Goal: Obtain resource: Download file/media

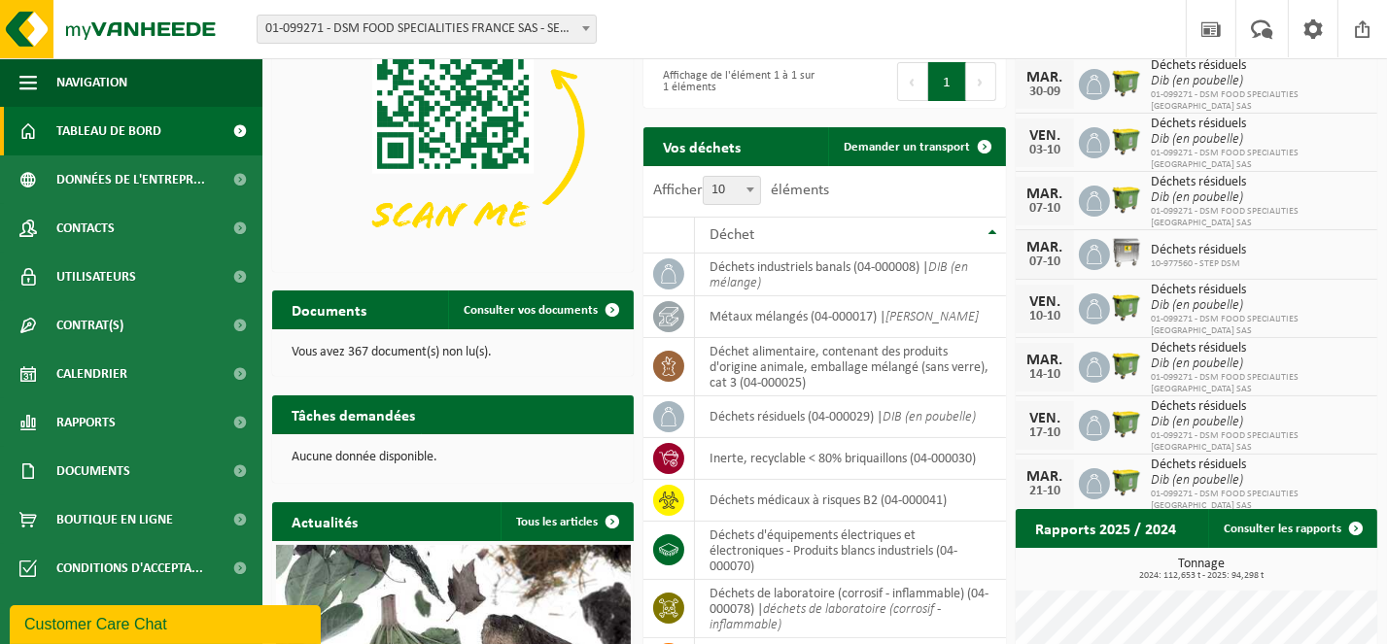
scroll to position [194, 0]
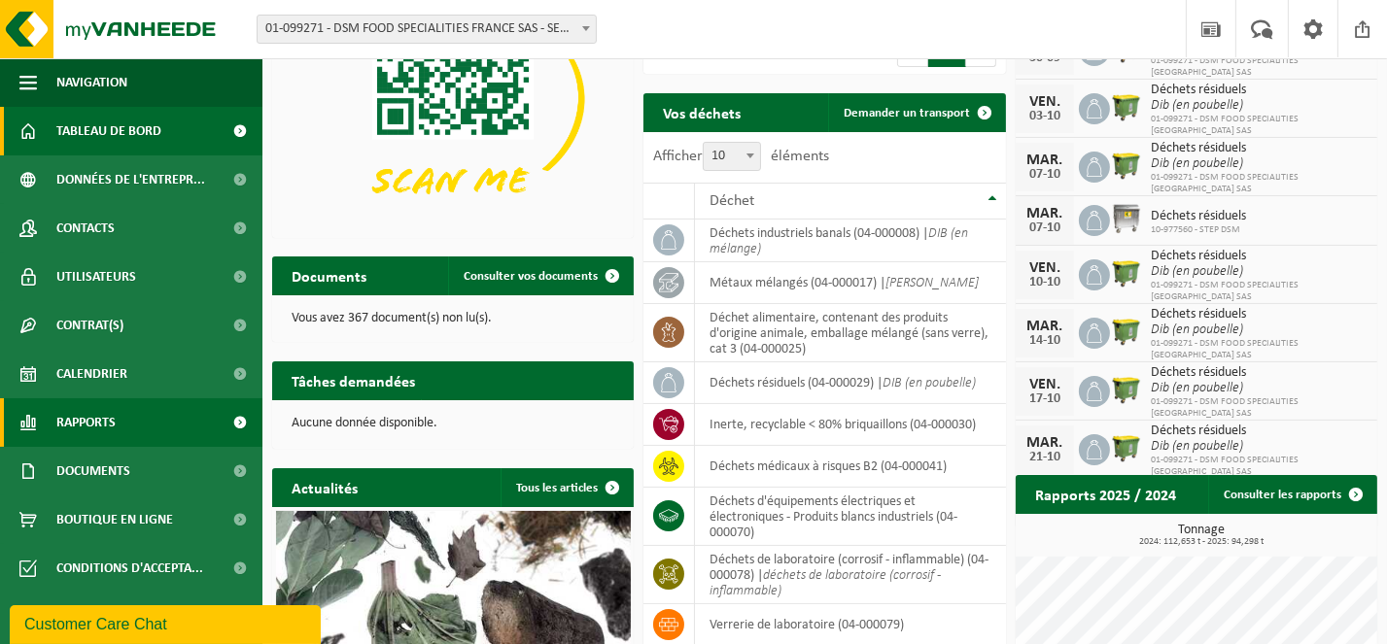
click at [97, 419] on span "Rapports" at bounding box center [85, 422] width 59 height 49
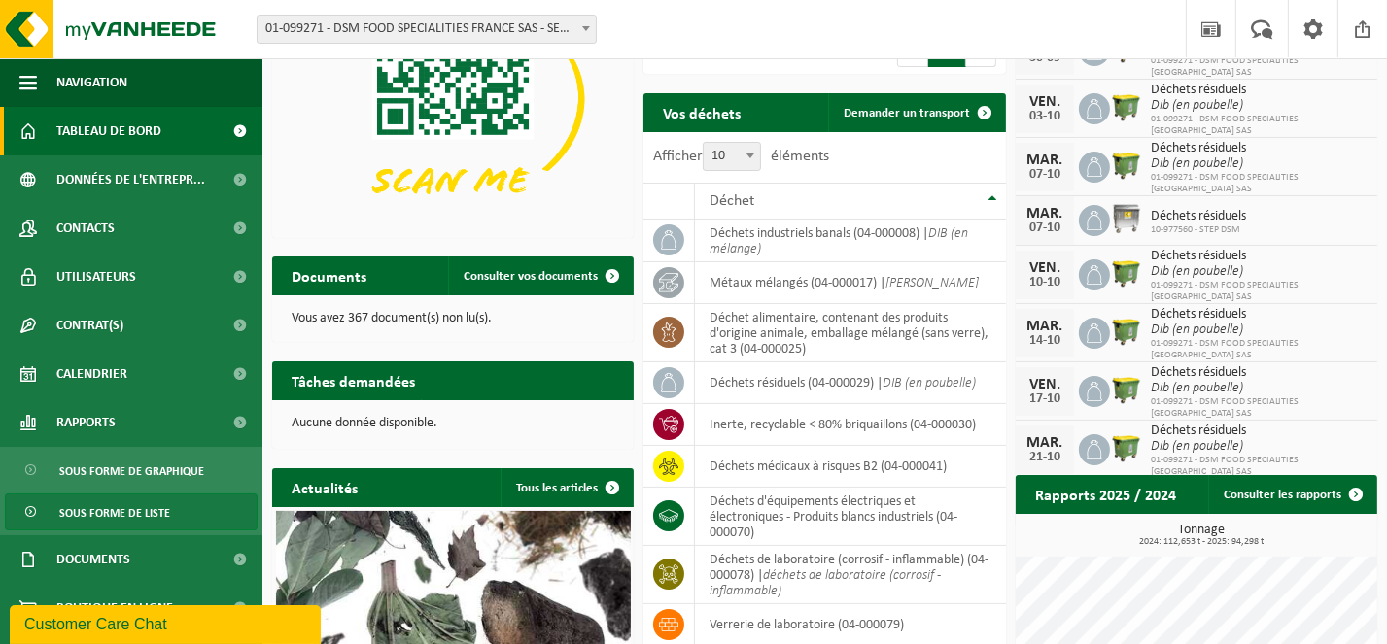
click at [129, 512] on span "Sous forme de liste" at bounding box center [114, 513] width 111 height 37
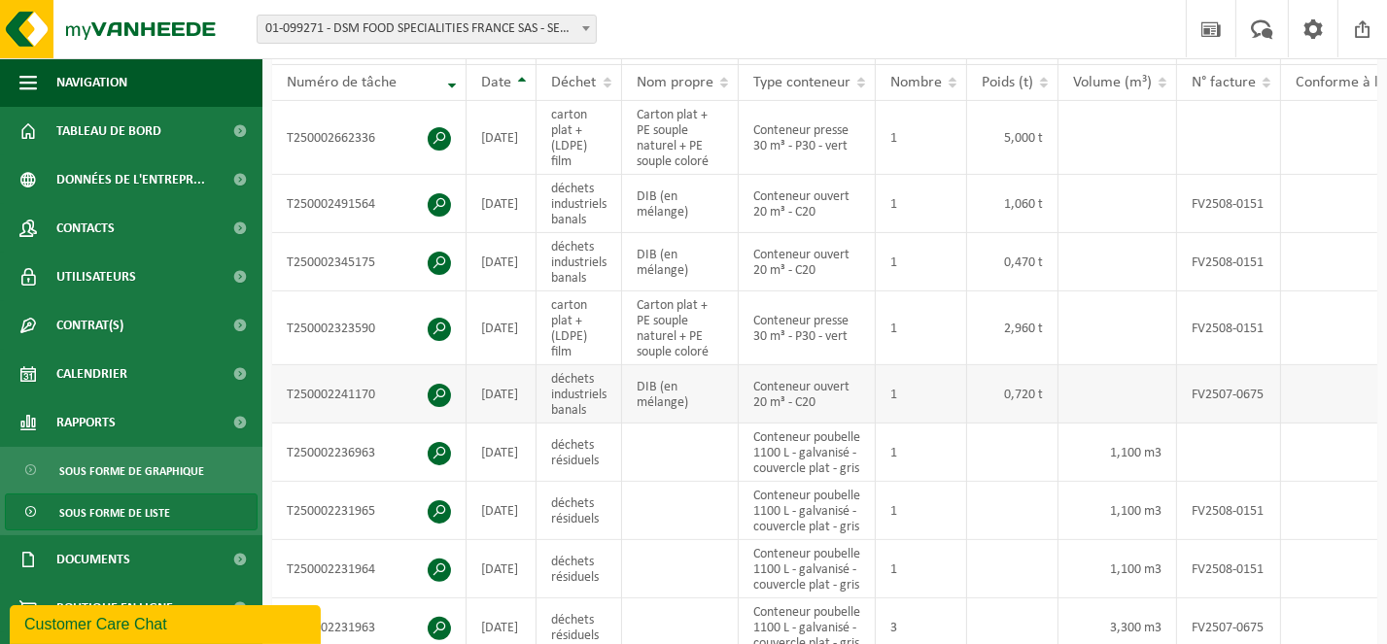
scroll to position [97, 0]
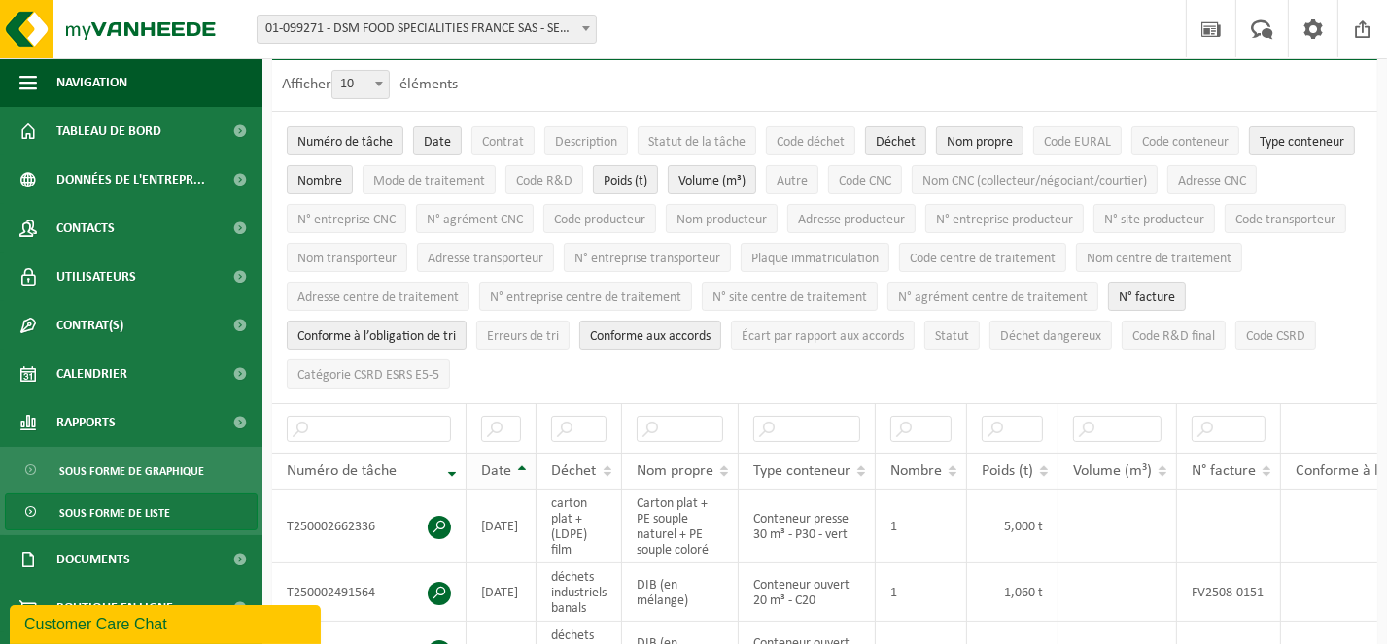
click at [524, 461] on th "Date" at bounding box center [501, 471] width 70 height 37
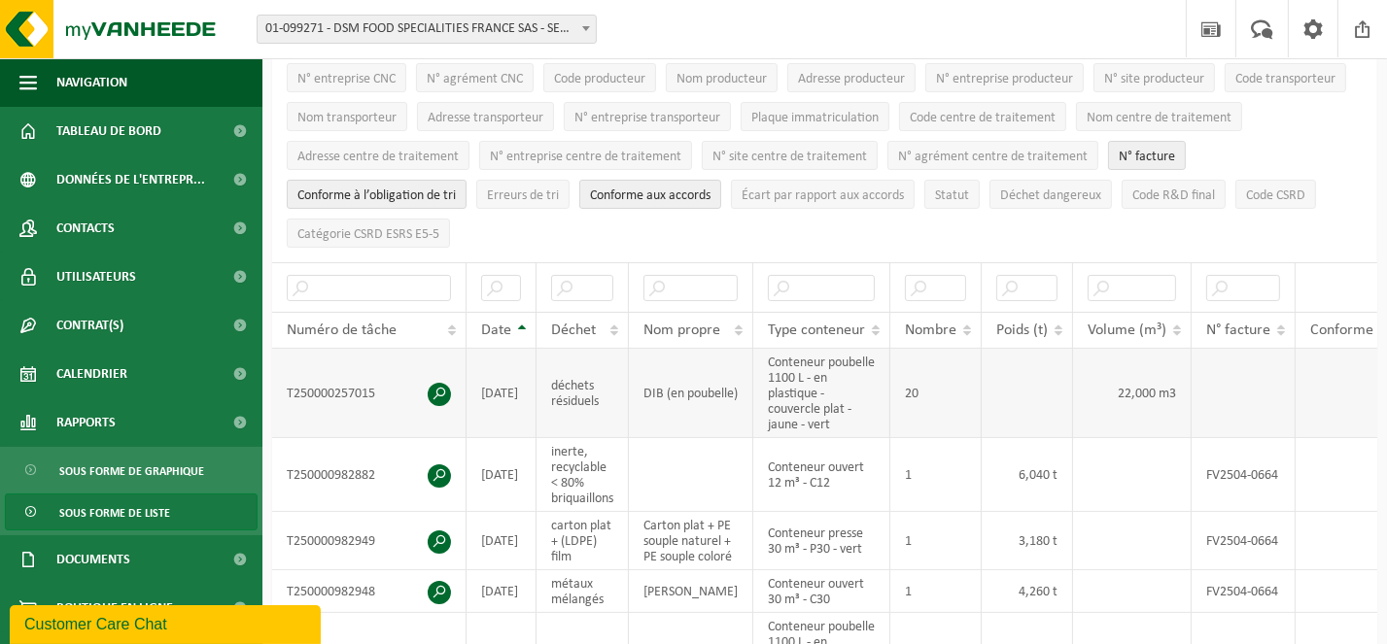
scroll to position [292, 0]
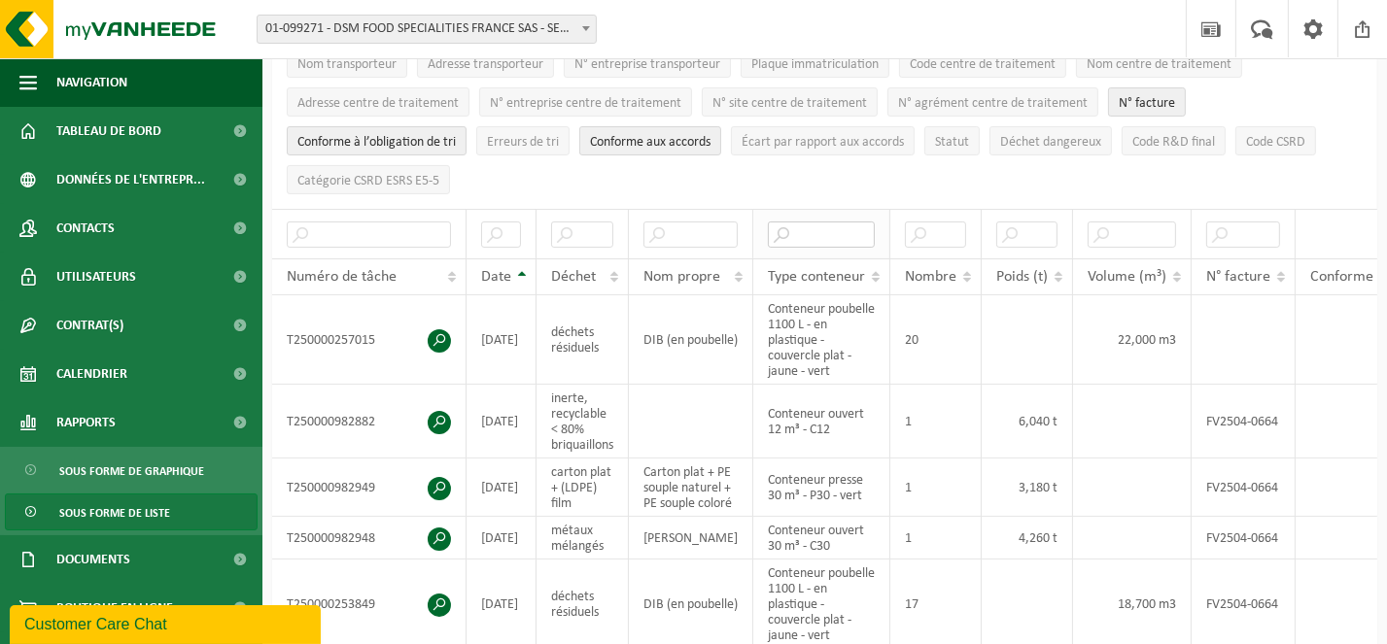
click at [812, 222] on input "text" at bounding box center [821, 235] width 107 height 26
click at [812, 269] on span "Type conteneur" at bounding box center [816, 277] width 97 height 16
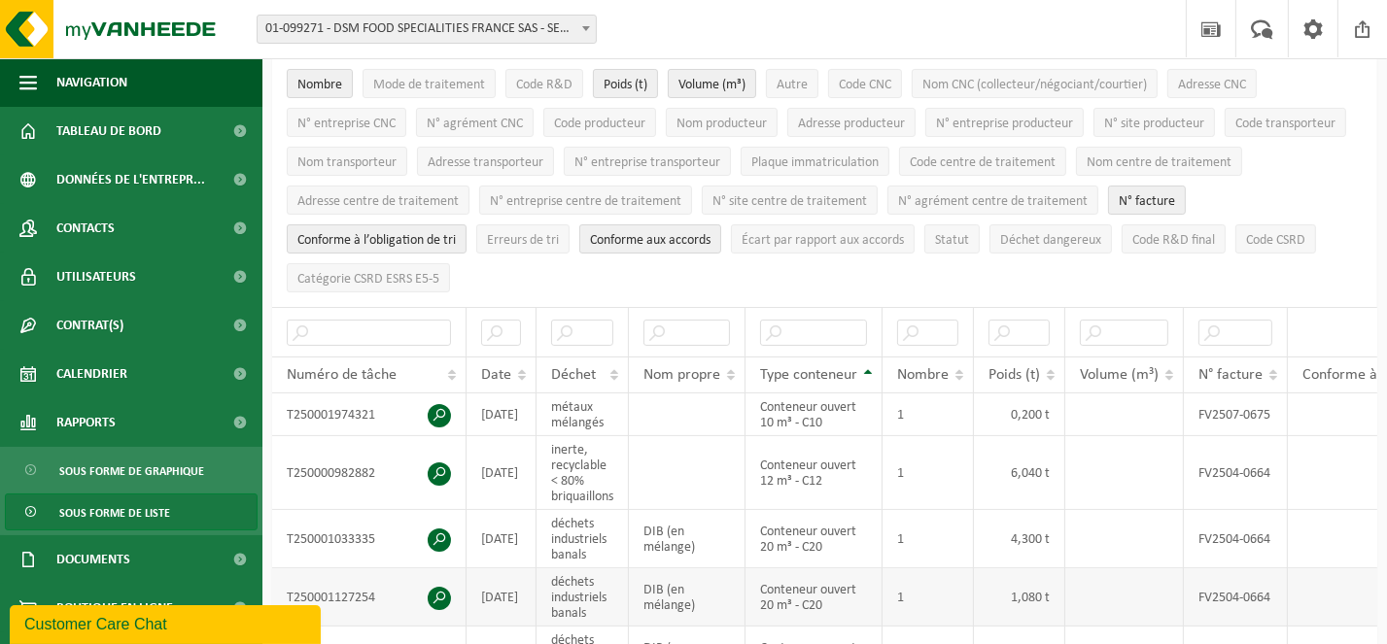
scroll to position [194, 0]
click at [875, 359] on th "Type conteneur" at bounding box center [813, 374] width 137 height 37
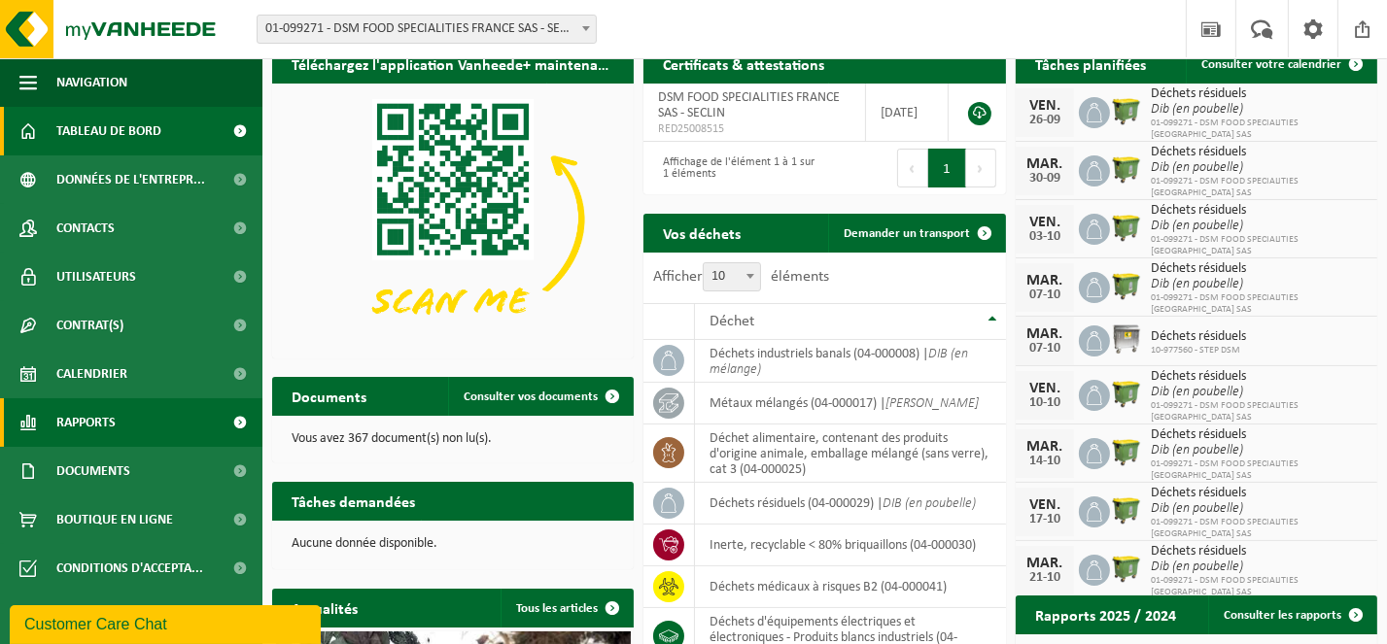
click at [121, 415] on link "Rapports" at bounding box center [131, 422] width 262 height 49
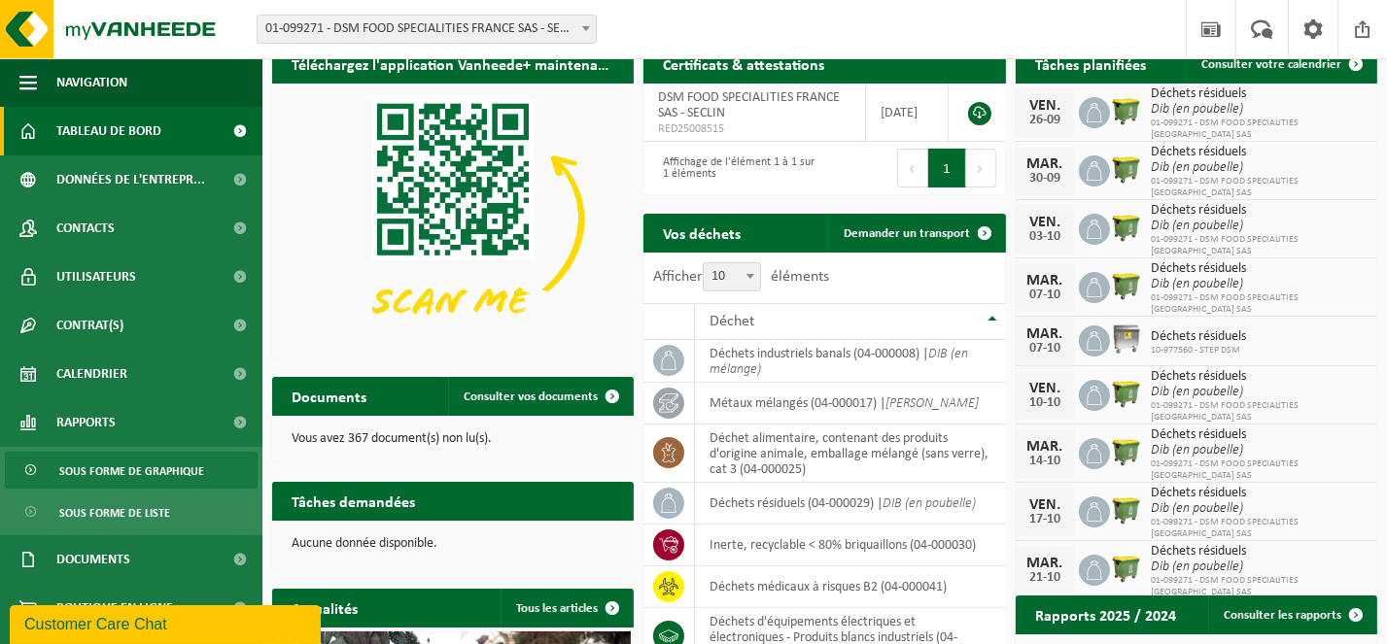
click at [127, 463] on span "Sous forme de graphique" at bounding box center [131, 471] width 145 height 37
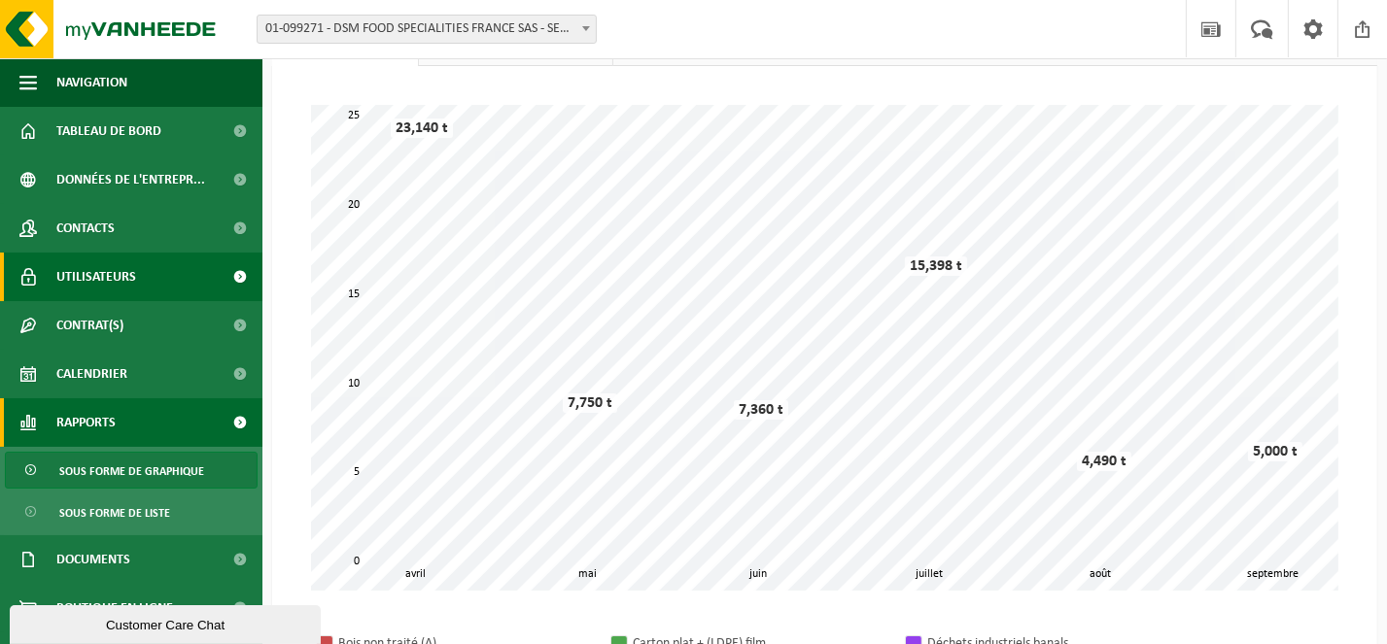
click at [150, 280] on link "Utilisateurs" at bounding box center [131, 277] width 262 height 49
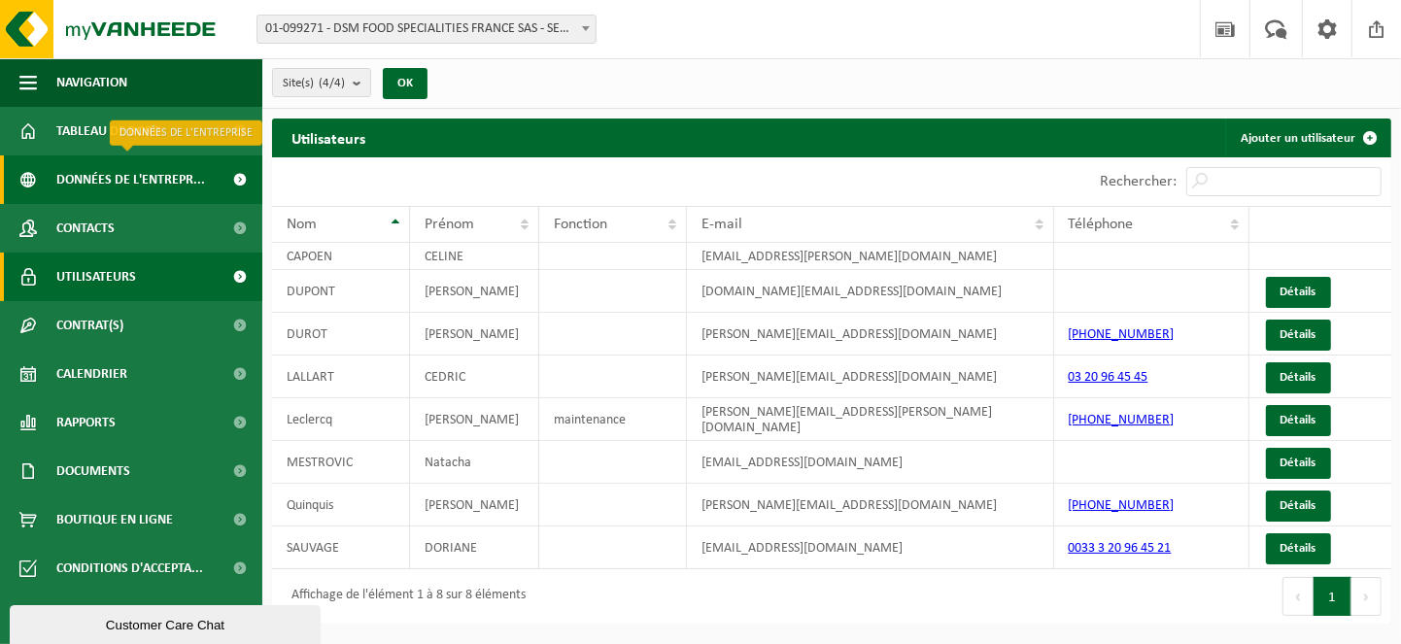
click at [155, 174] on span "Données de l'entrepr..." at bounding box center [130, 179] width 149 height 49
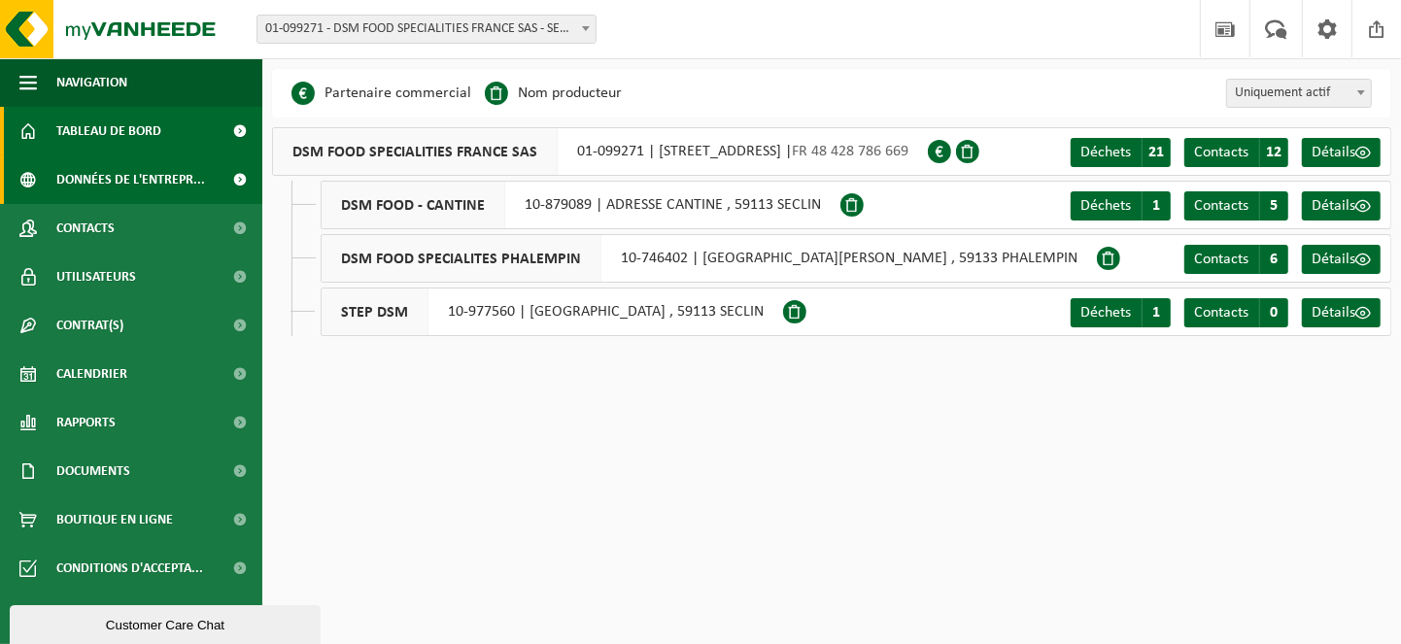
click at [150, 130] on span "Tableau de bord" at bounding box center [108, 131] width 105 height 49
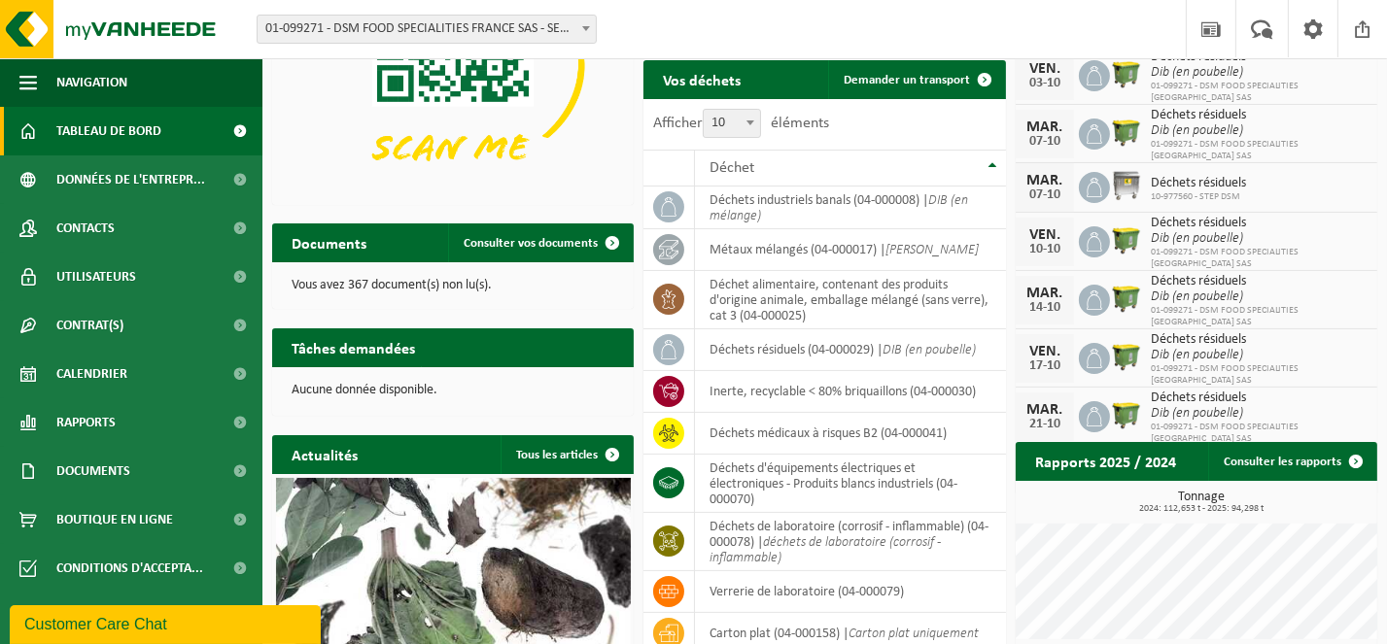
scroll to position [217, 0]
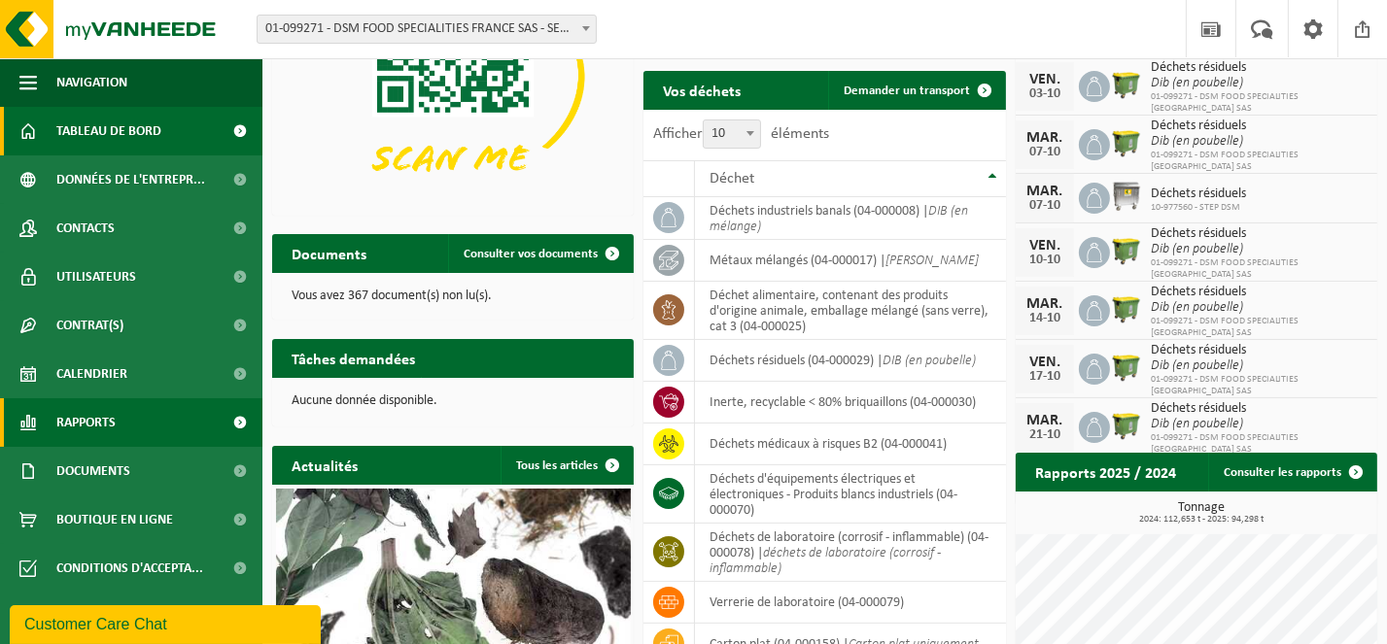
click at [134, 409] on link "Rapports" at bounding box center [131, 422] width 262 height 49
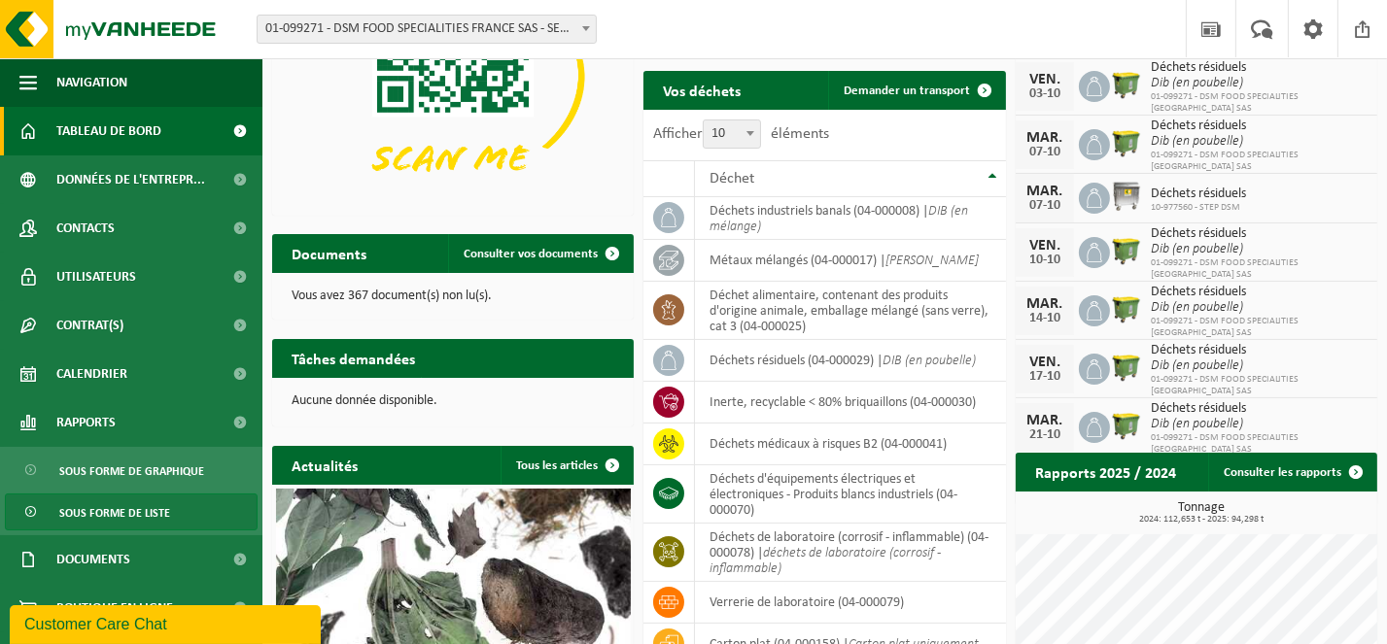
click at [138, 502] on span "Sous forme de liste" at bounding box center [114, 513] width 111 height 37
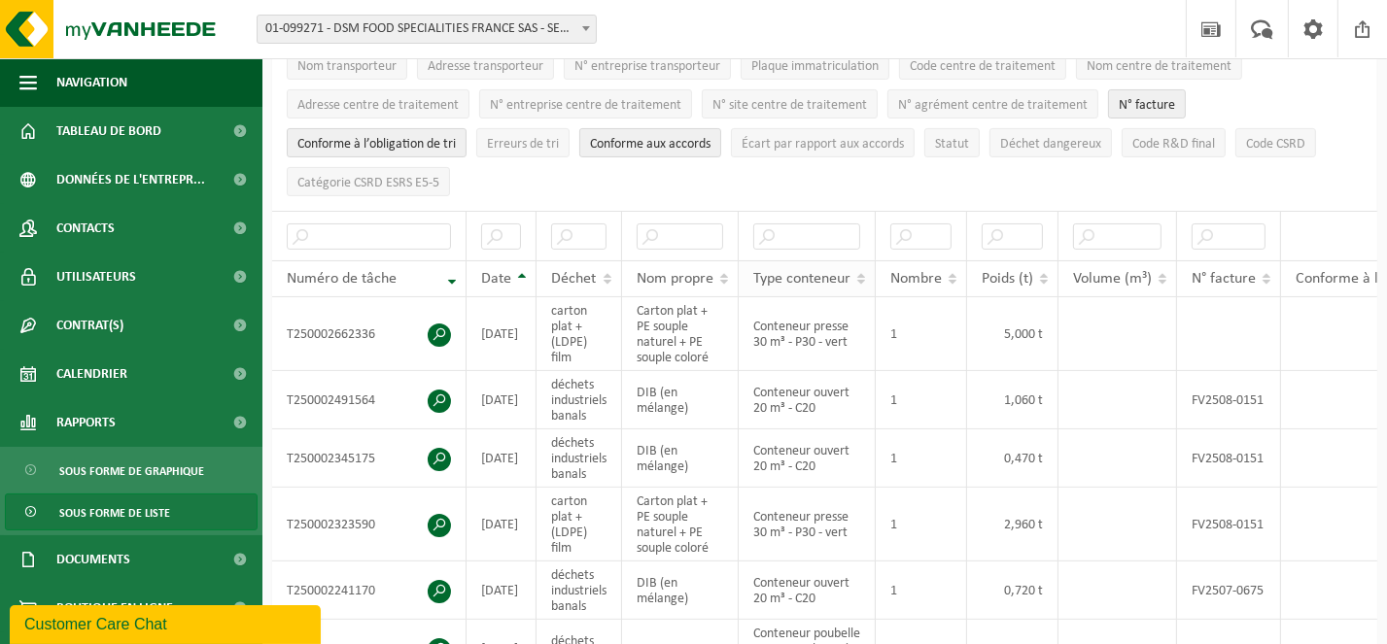
scroll to position [292, 0]
click at [519, 263] on th "Date" at bounding box center [501, 276] width 70 height 37
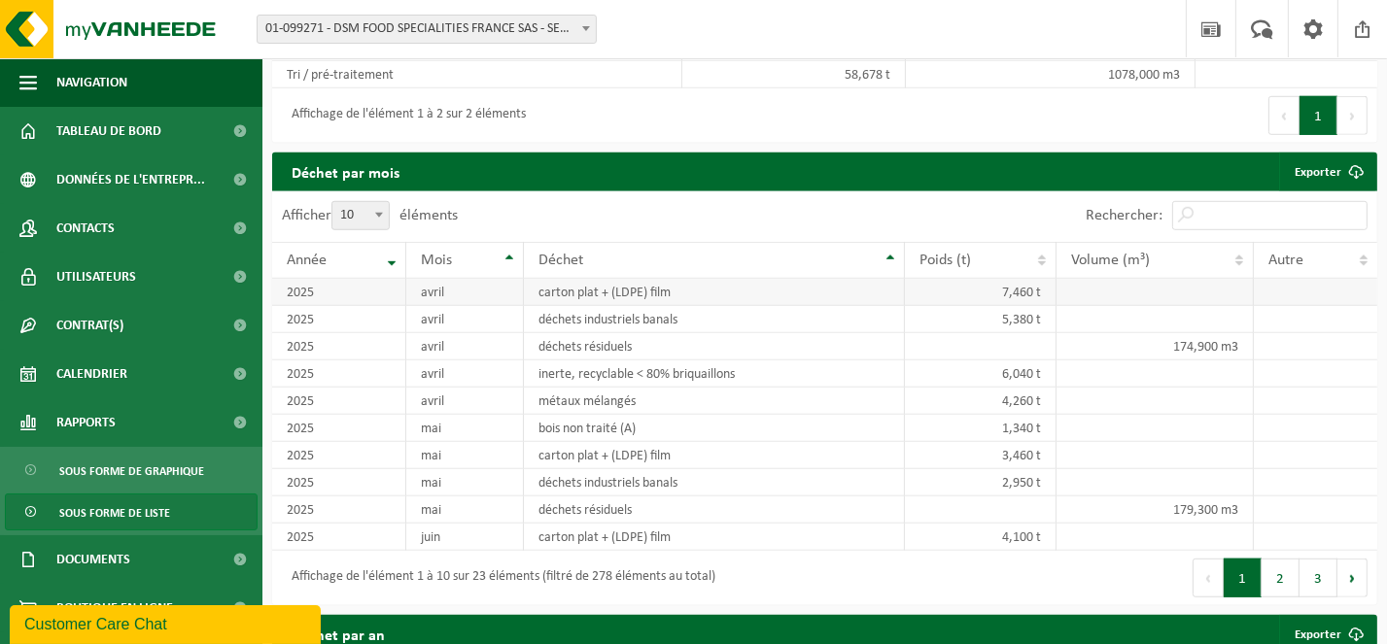
scroll to position [1555, 0]
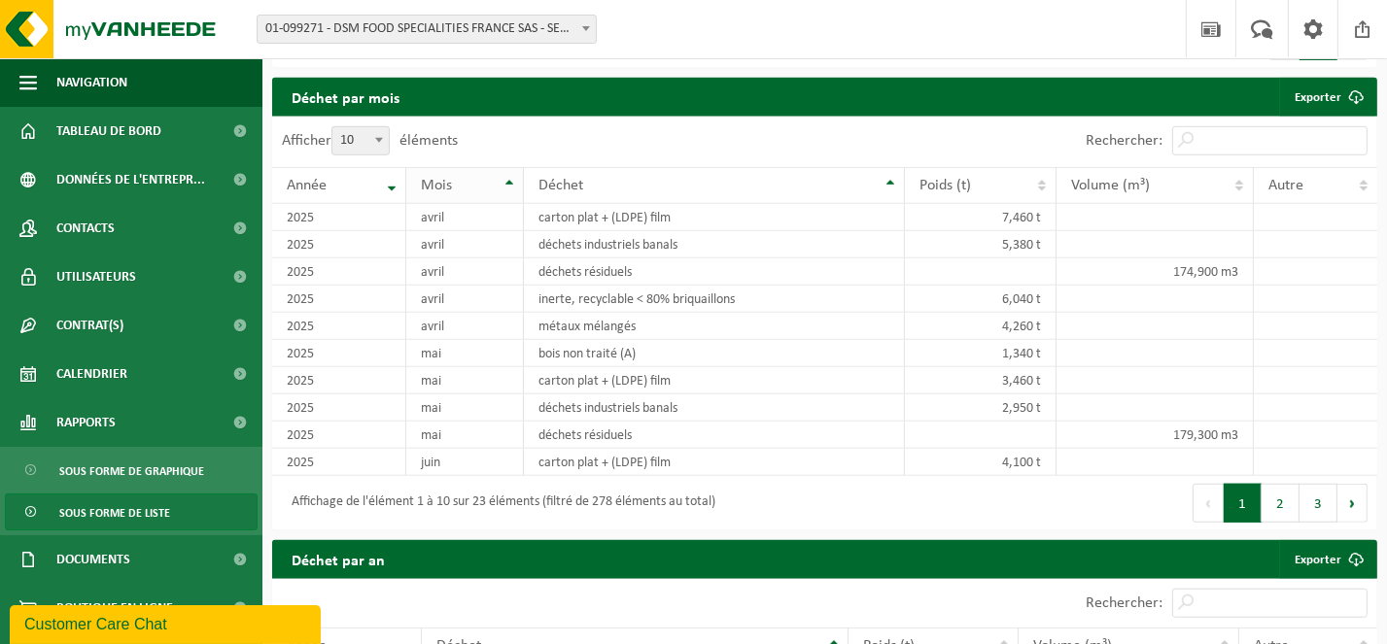
click at [510, 192] on th "Mois" at bounding box center [465, 185] width 118 height 37
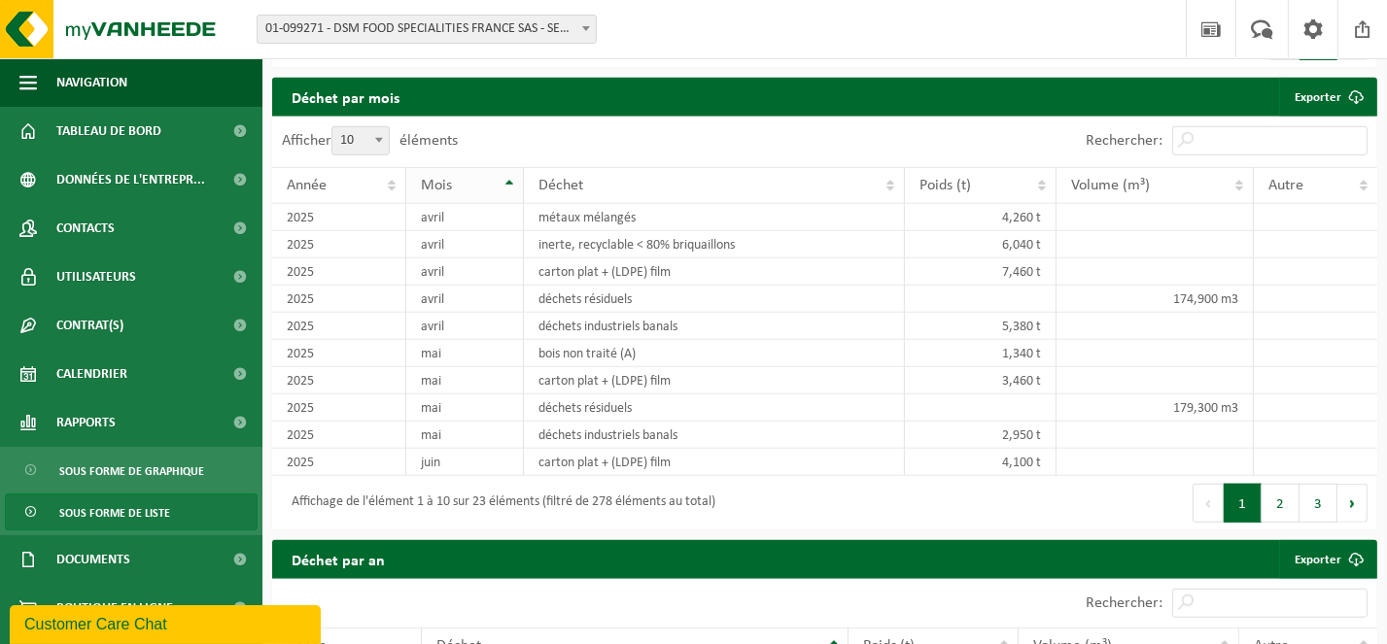
click at [513, 191] on th "Mois" at bounding box center [465, 185] width 118 height 37
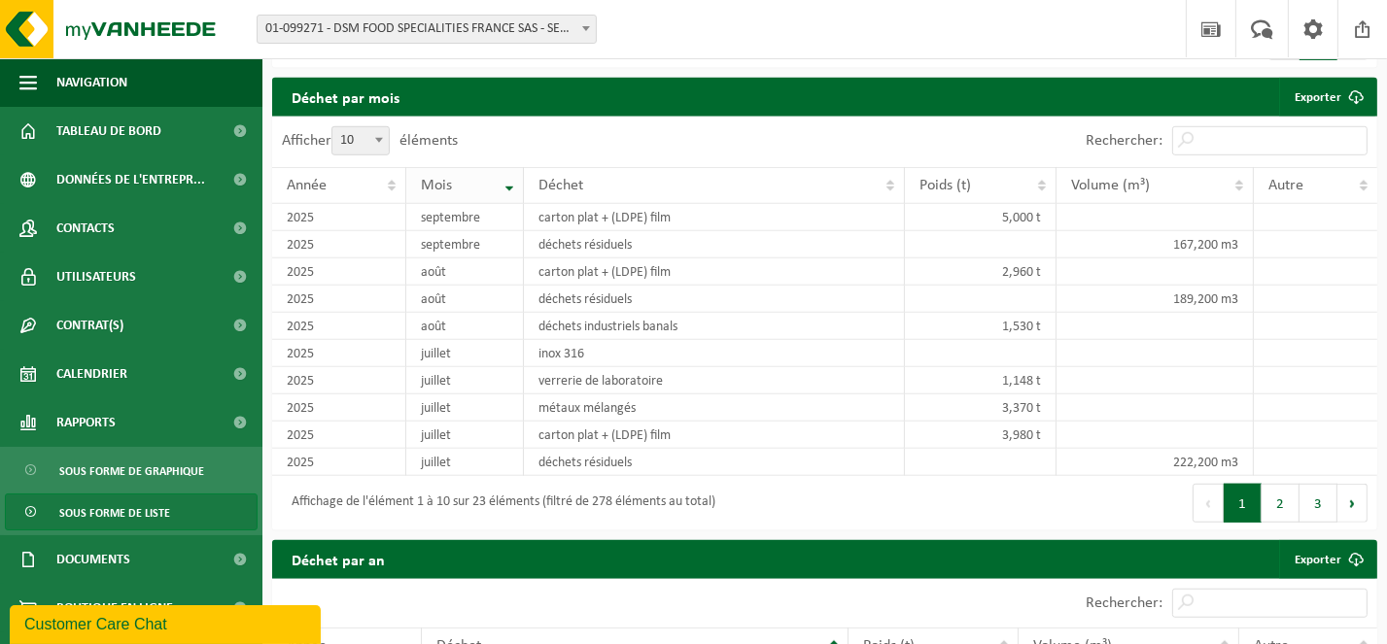
click at [507, 204] on th "Mois" at bounding box center [465, 185] width 118 height 37
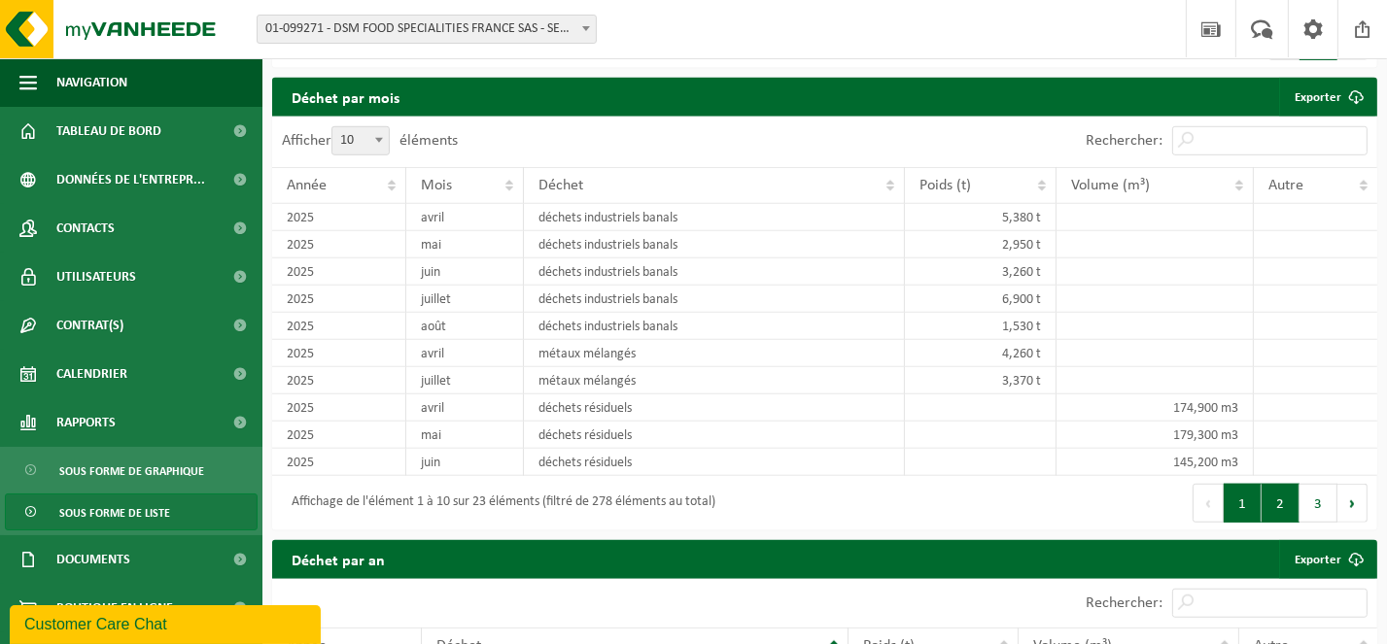
click at [1281, 499] on button "2" at bounding box center [1280, 503] width 38 height 39
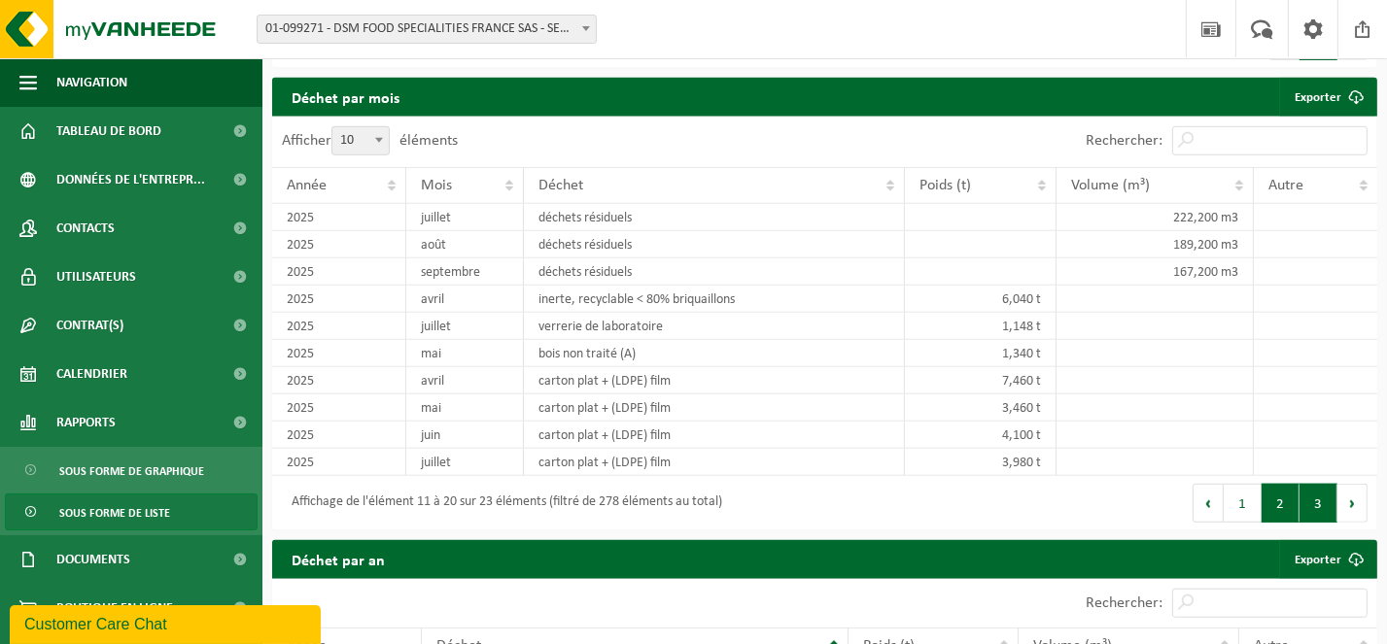
click at [1311, 511] on button "3" at bounding box center [1318, 503] width 38 height 39
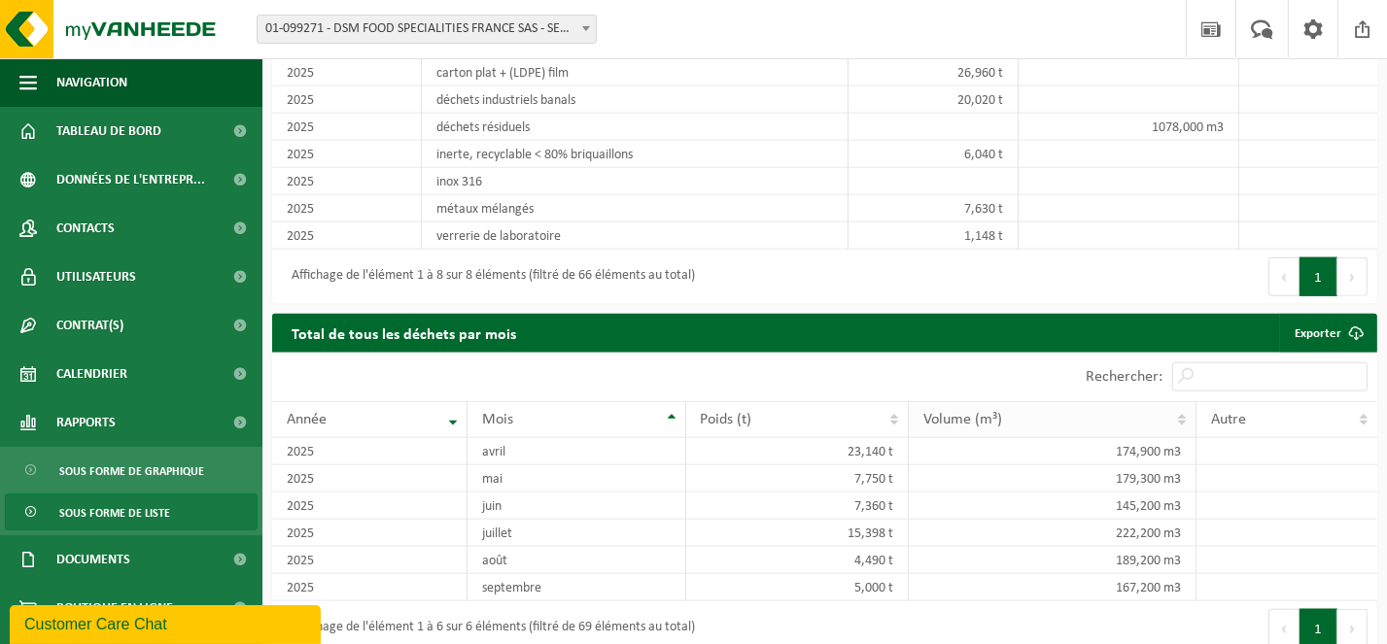
scroll to position [2027, 0]
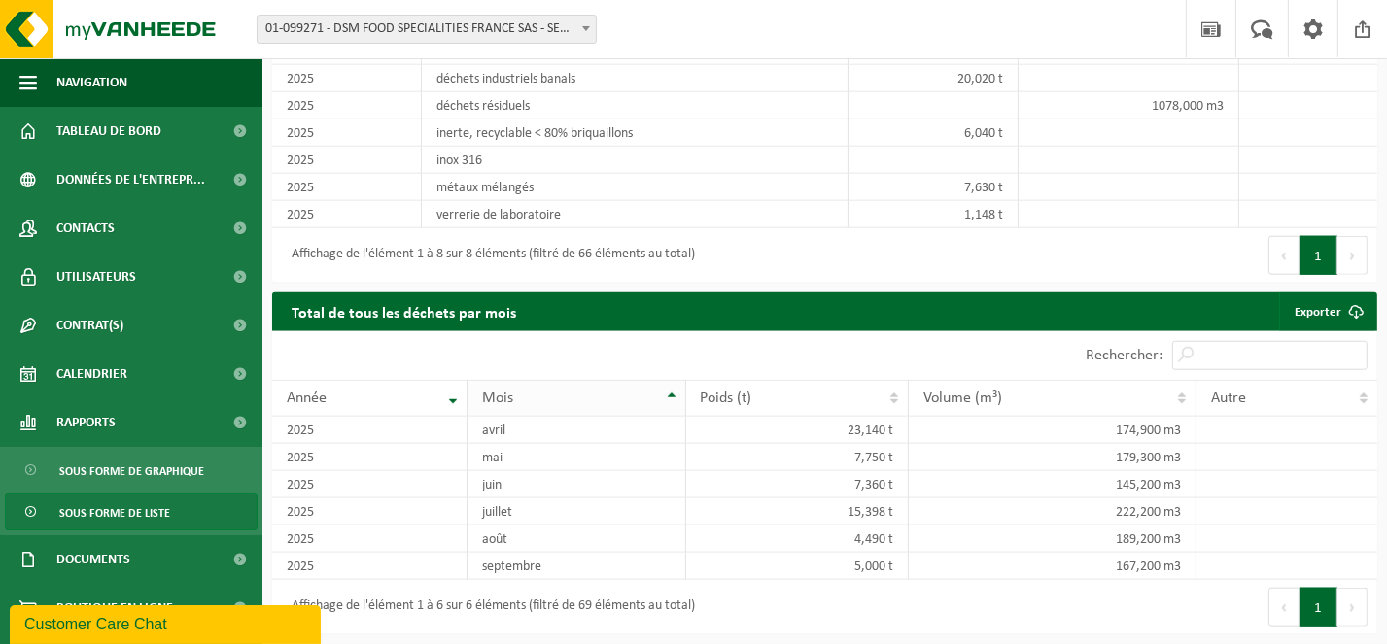
click at [674, 396] on th "Mois" at bounding box center [576, 398] width 218 height 37
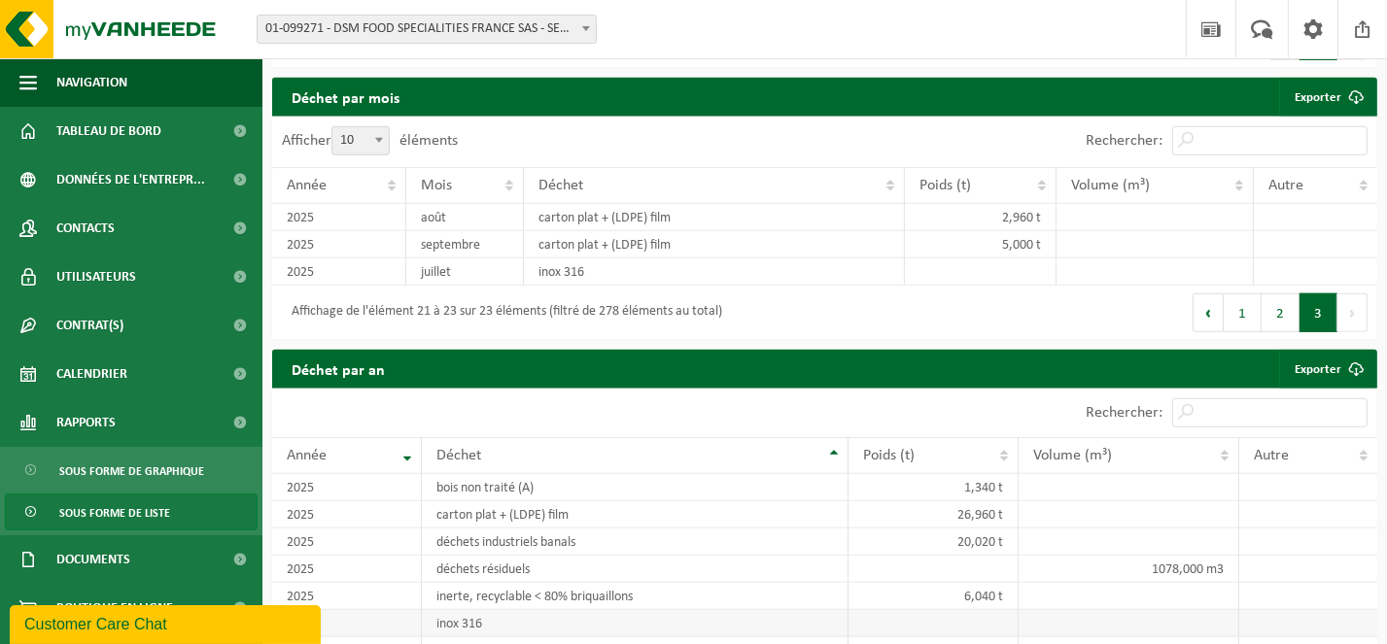
scroll to position [1541, 0]
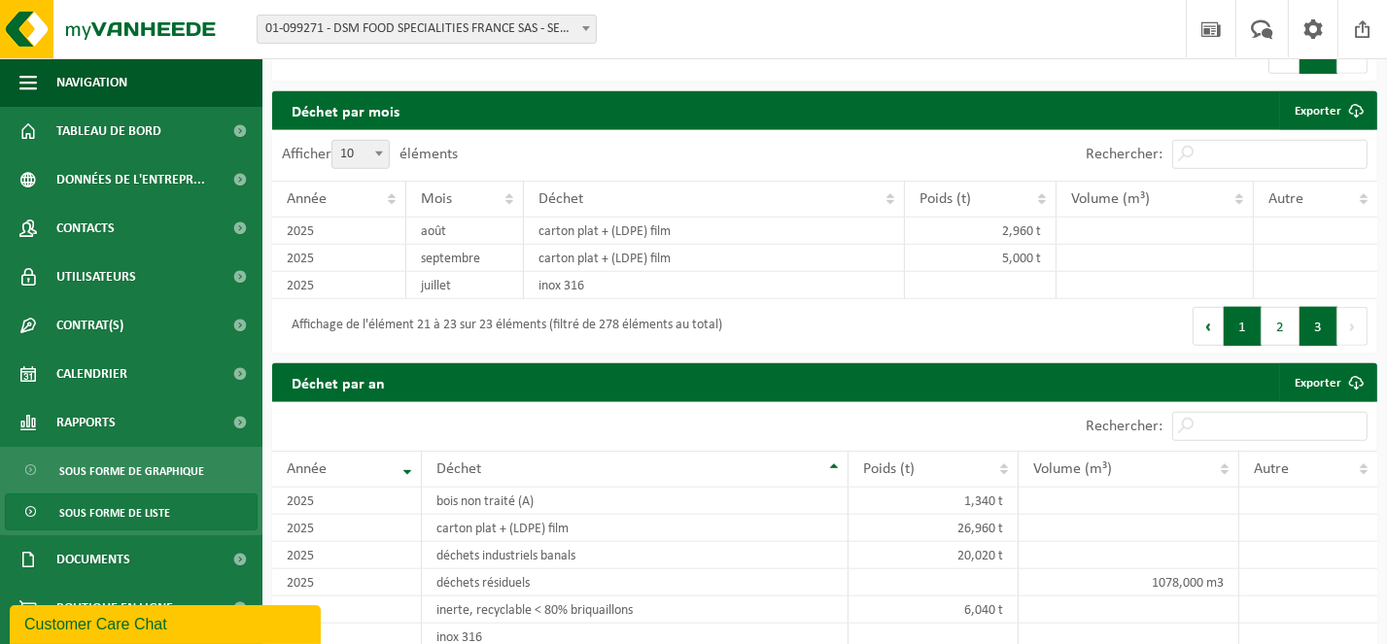
click at [1243, 344] on button "1" at bounding box center [1242, 326] width 38 height 39
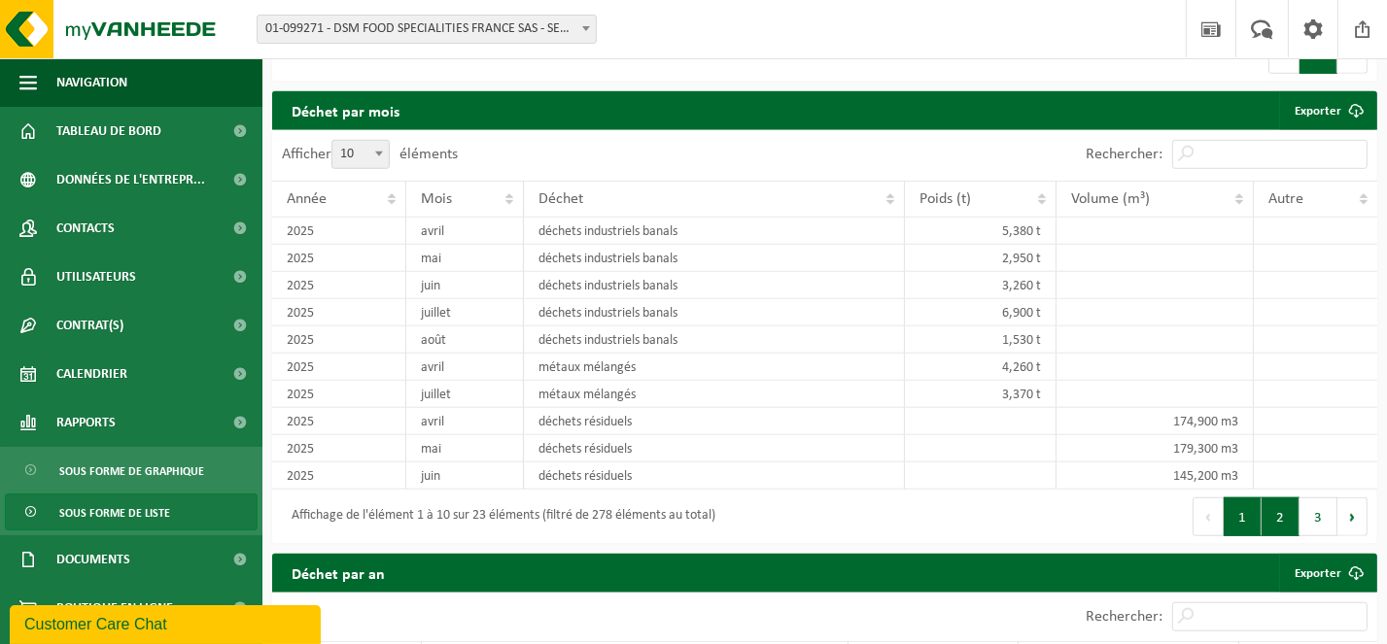
click at [1277, 527] on button "2" at bounding box center [1280, 516] width 38 height 39
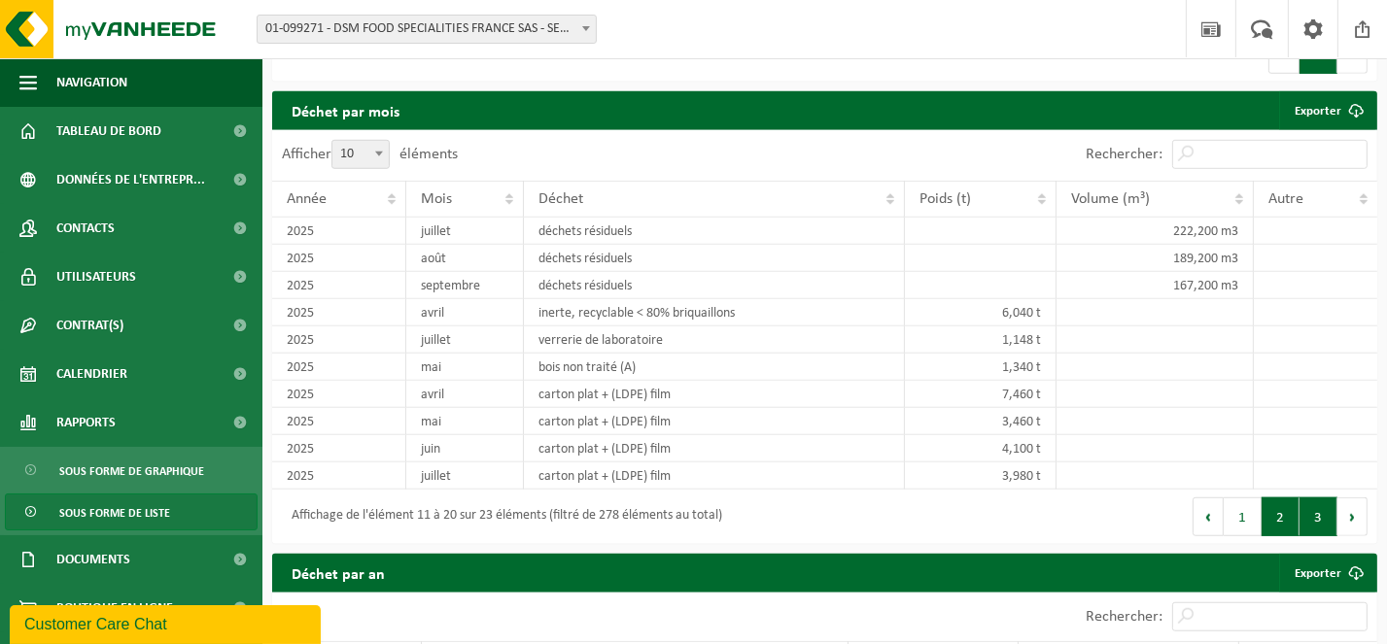
click at [1314, 527] on button "3" at bounding box center [1318, 516] width 38 height 39
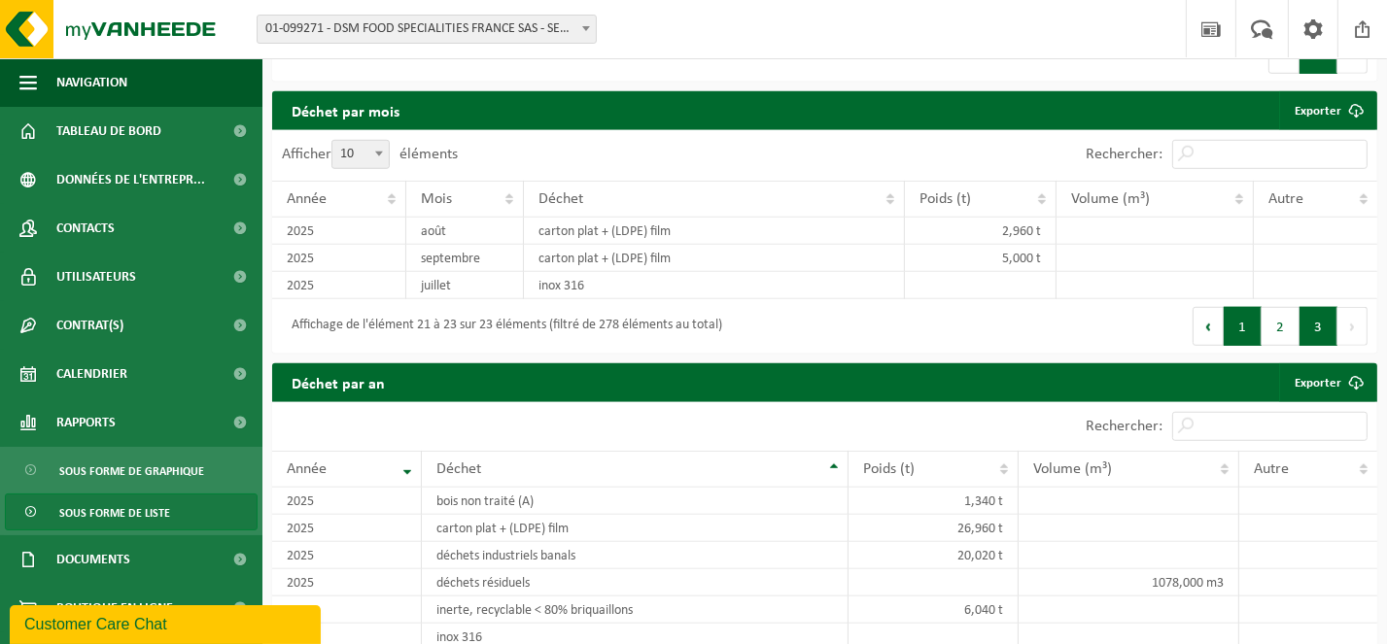
click at [1243, 346] on button "1" at bounding box center [1242, 326] width 38 height 39
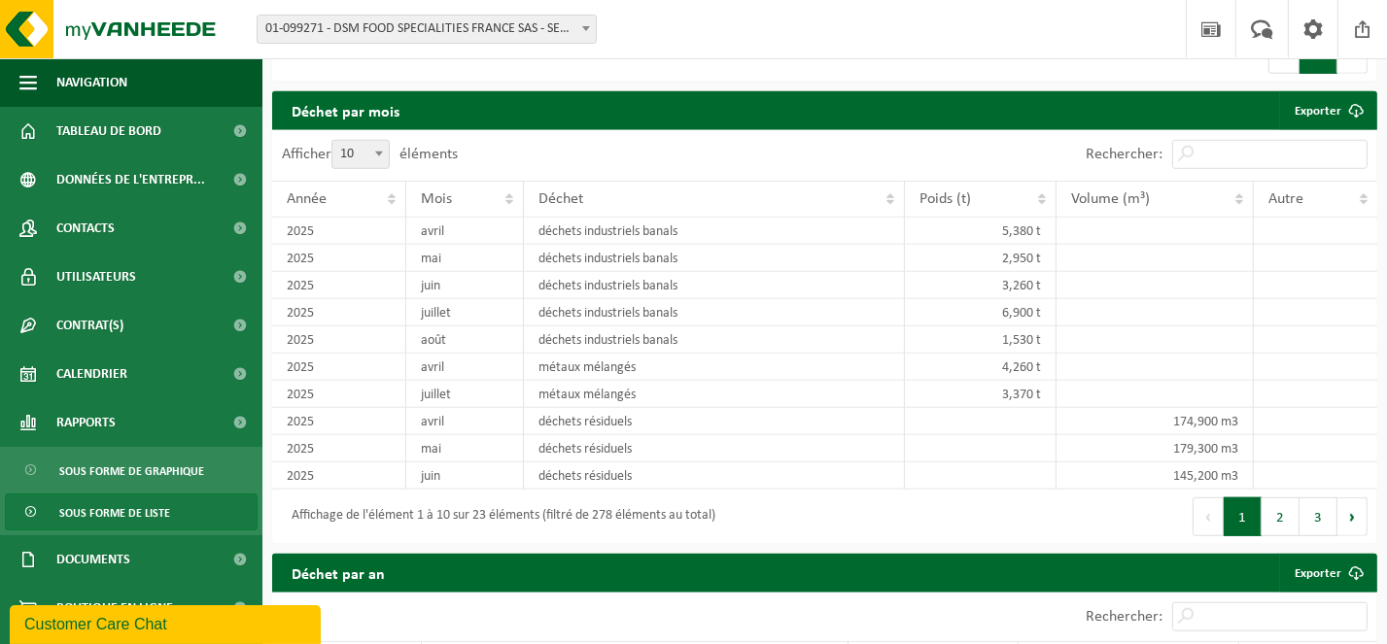
click at [378, 156] on b at bounding box center [379, 154] width 8 height 5
click at [378, 141] on select "10 25 50 100" at bounding box center [365, 140] width 58 height 1
select select "50"
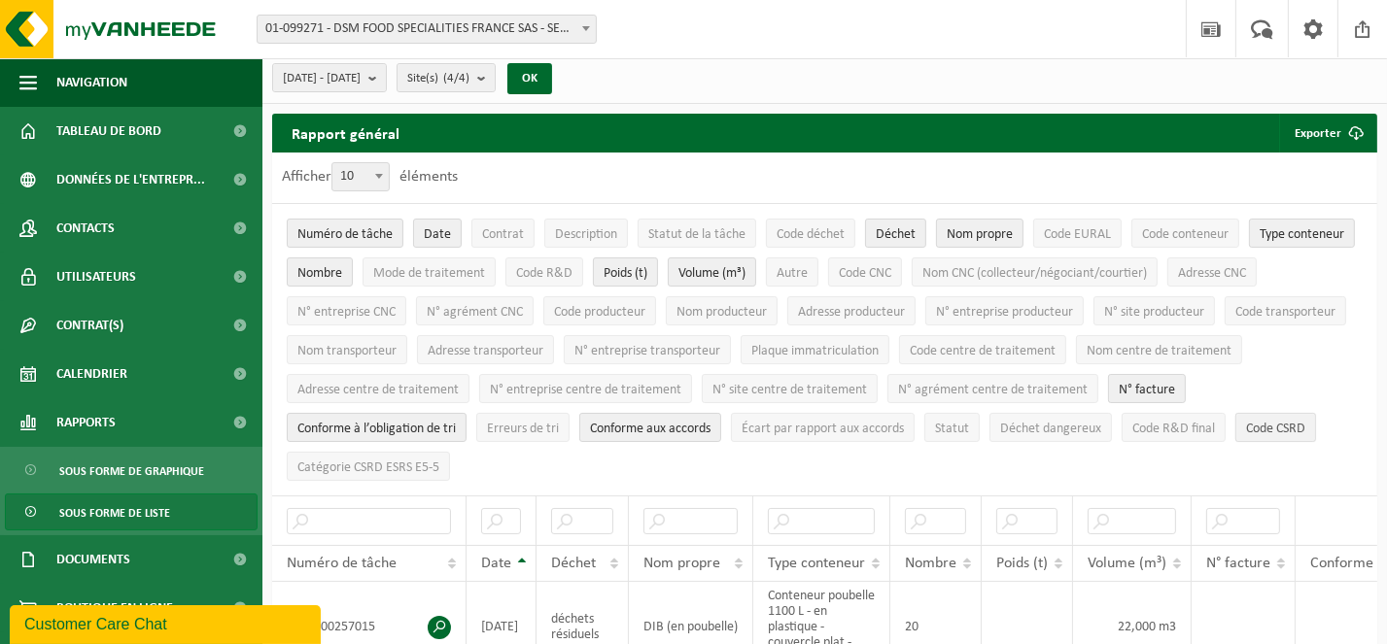
scroll to position [0, 0]
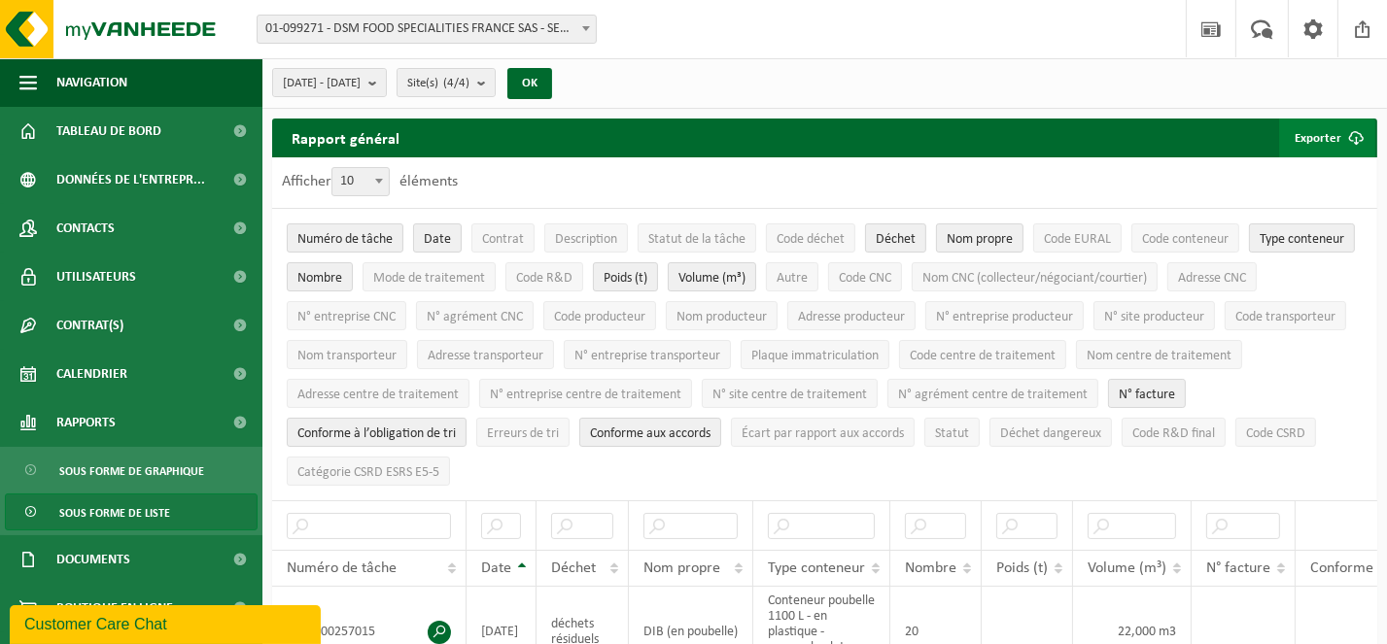
click at [1326, 129] on button "Exporter" at bounding box center [1327, 138] width 96 height 39
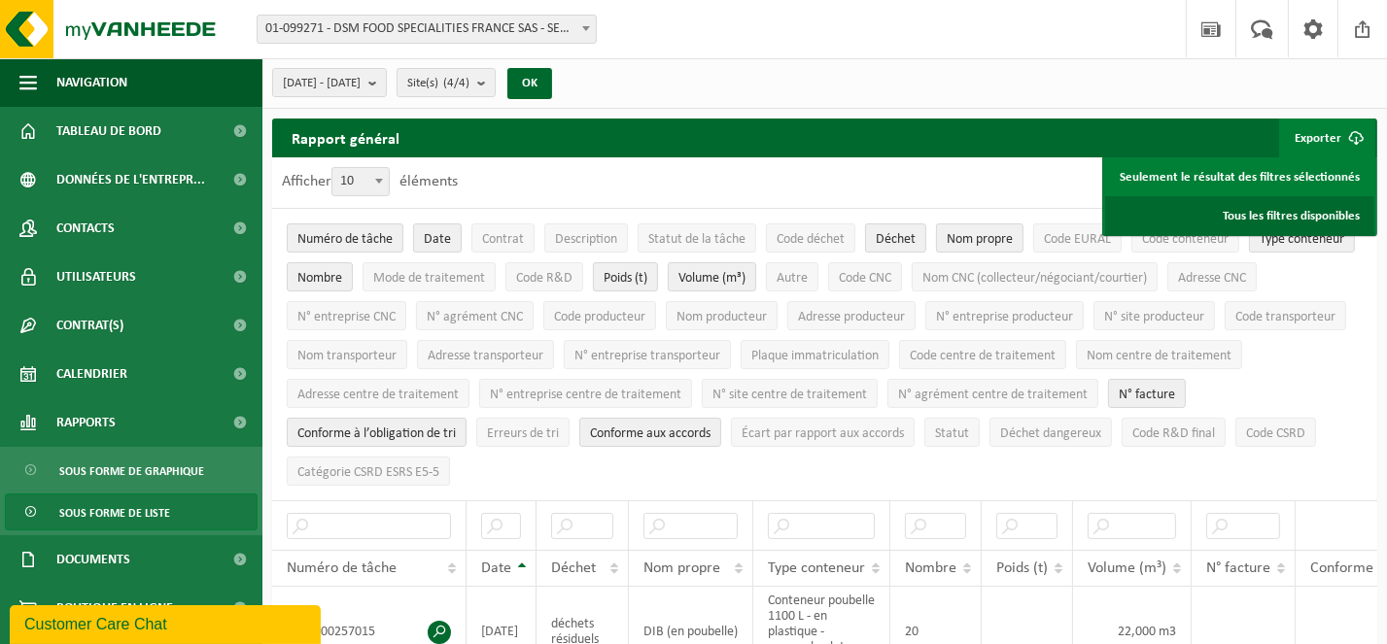
click at [1277, 207] on link "Tous les filtres disponibles" at bounding box center [1239, 215] width 269 height 39
click at [1275, 90] on div "2025-04-01 - 2025-09-24 Mois actuel Mois précédent Les 6 derniers mois Année ac…" at bounding box center [824, 83] width 1124 height 51
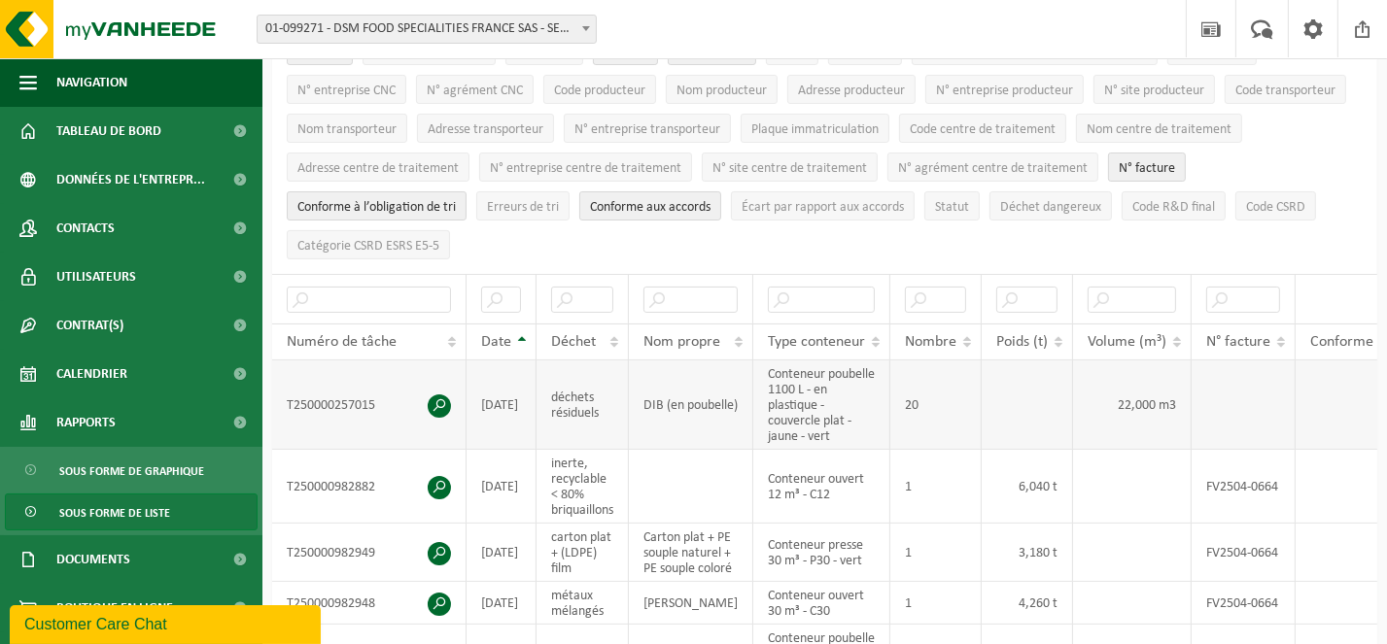
scroll to position [97, 0]
